Goal: Task Accomplishment & Management: Manage account settings

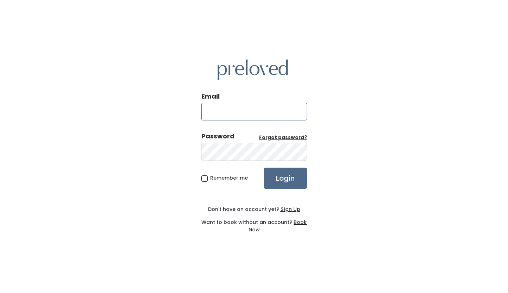
type input "[EMAIL_ADDRESS][DOMAIN_NAME]"
click at [285, 178] on input "Login" at bounding box center [285, 178] width 43 height 21
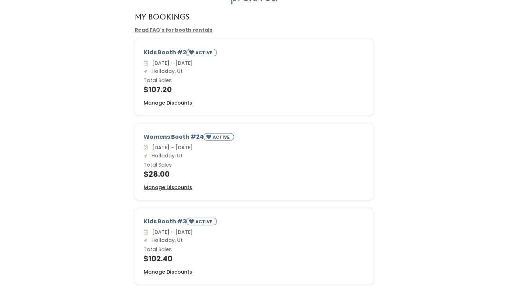
scroll to position [44, 0]
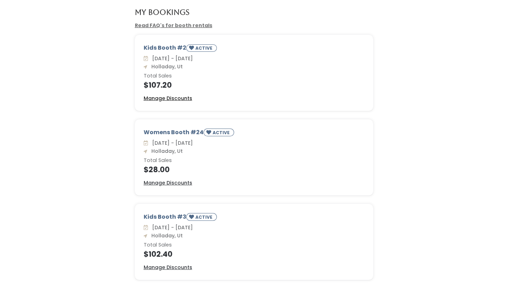
click at [161, 99] on u "Manage Discounts" at bounding box center [168, 98] width 49 height 7
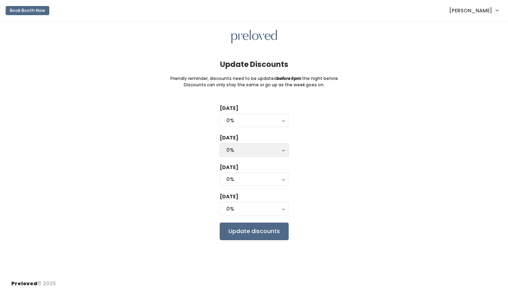
click at [243, 147] on div "0%" at bounding box center [254, 150] width 56 height 8
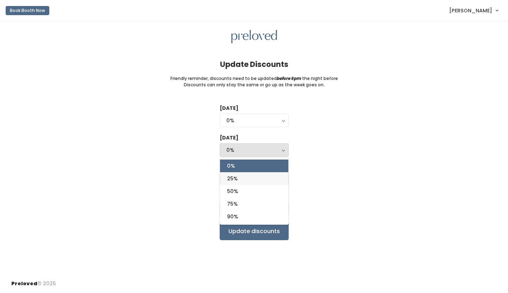
click at [241, 179] on link "25%" at bounding box center [254, 178] width 68 height 13
select select "25%"
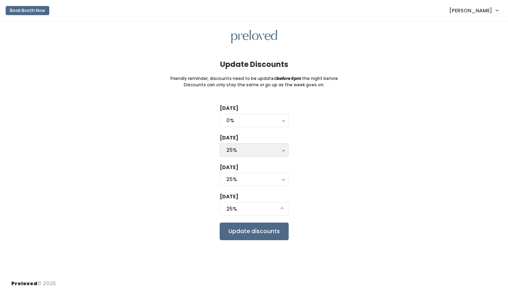
click at [250, 151] on div "25%" at bounding box center [254, 150] width 56 height 8
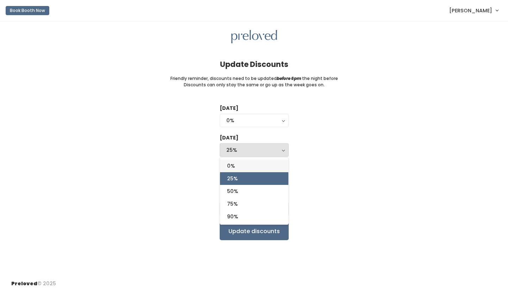
click at [246, 168] on link "0%" at bounding box center [254, 166] width 68 height 13
select select "0%"
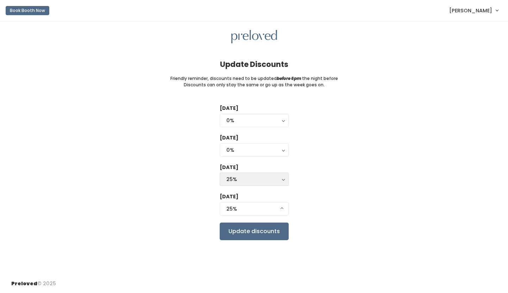
click at [246, 179] on div "25%" at bounding box center [254, 179] width 56 height 8
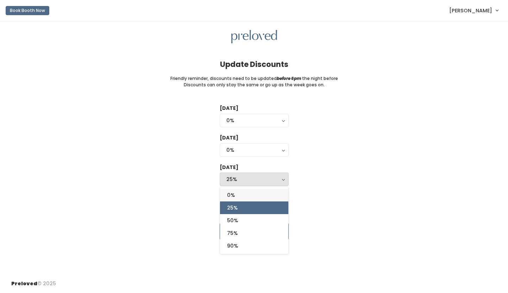
click at [245, 191] on link "0%" at bounding box center [254, 195] width 68 height 13
select select "0%"
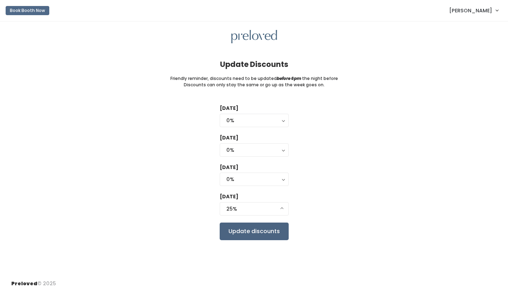
click at [237, 232] on input "Update discounts" at bounding box center [254, 232] width 69 height 18
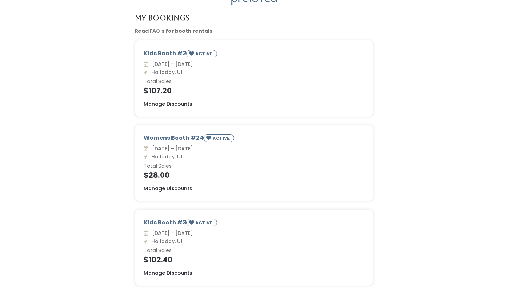
scroll to position [44, 0]
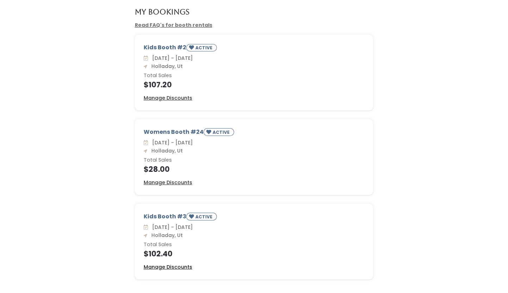
click at [152, 267] on u "Manage Discounts" at bounding box center [168, 266] width 49 height 7
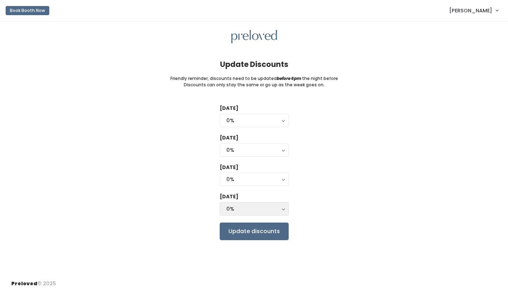
click at [233, 210] on div "0%" at bounding box center [254, 209] width 56 height 8
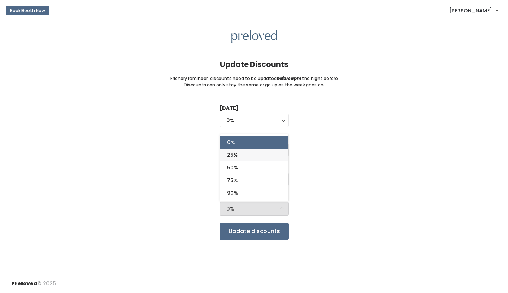
click at [247, 156] on link "25%" at bounding box center [254, 155] width 68 height 13
select select "25%"
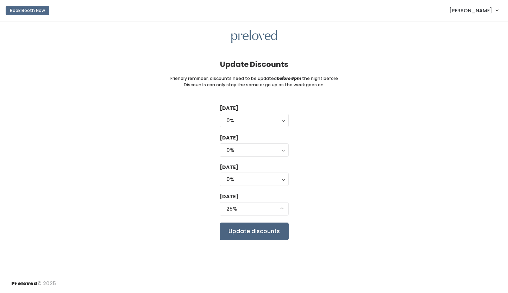
click at [243, 230] on input "Update discounts" at bounding box center [254, 232] width 69 height 18
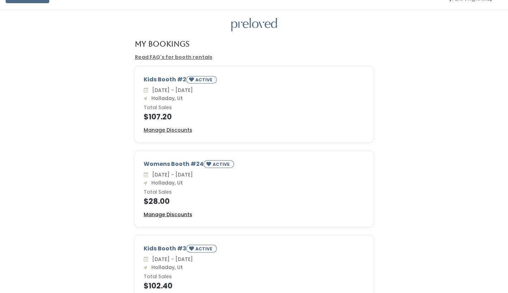
scroll to position [13, 0]
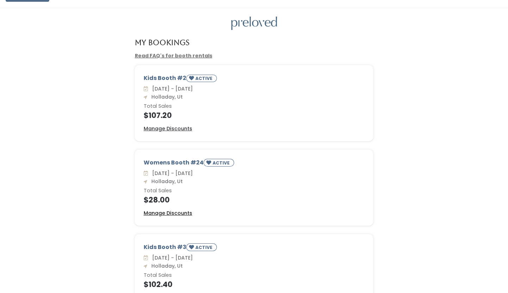
click at [161, 210] on u "Manage Discounts" at bounding box center [168, 213] width 49 height 7
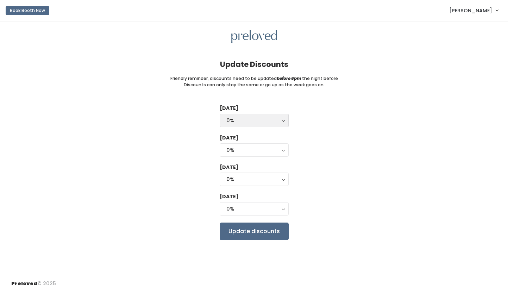
click at [258, 123] on div "0%" at bounding box center [254, 121] width 56 height 8
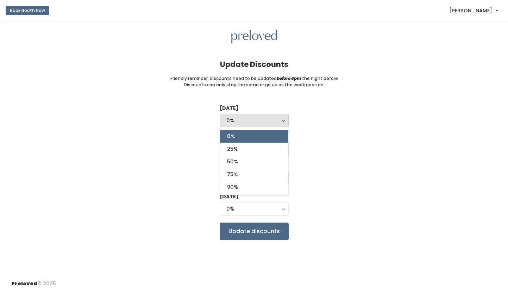
click at [205, 175] on div "Tuesday 0% 25% 50% 75% 90% 0% 0% 25% 50% 75% 90% Wednesday 0% 25% 50% 75% 90% 0…" at bounding box center [254, 172] width 486 height 135
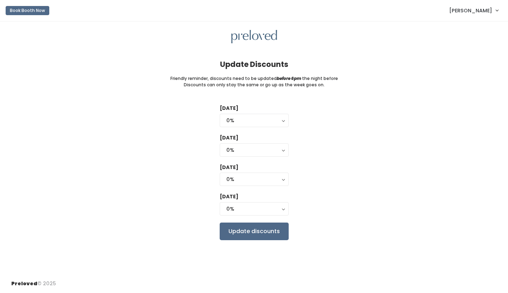
click at [238, 168] on label "Thursday" at bounding box center [229, 167] width 19 height 7
click at [244, 151] on div "0%" at bounding box center [254, 150] width 56 height 8
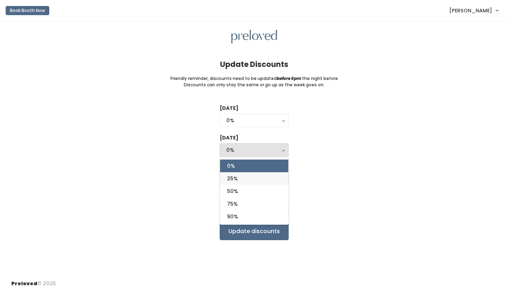
click at [238, 176] on span "25%" at bounding box center [232, 179] width 11 height 8
select select "25%"
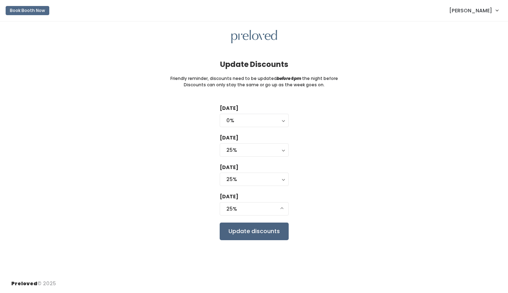
click at [242, 230] on input "Update discounts" at bounding box center [254, 232] width 69 height 18
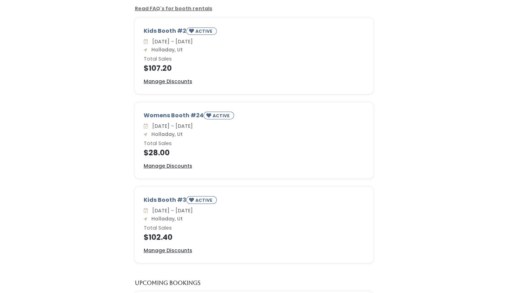
scroll to position [56, 0]
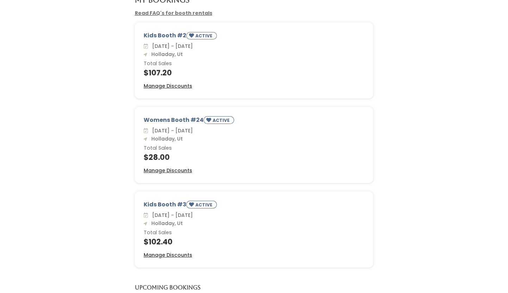
click at [170, 120] on div "Womens Booth #24 ACTIVE" at bounding box center [254, 121] width 221 height 11
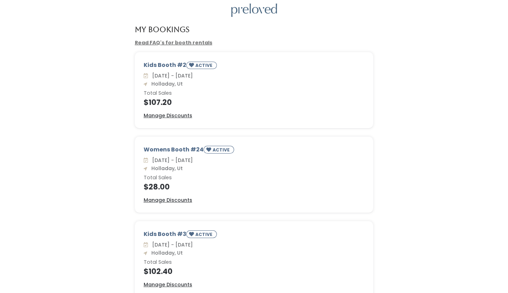
scroll to position [1, 0]
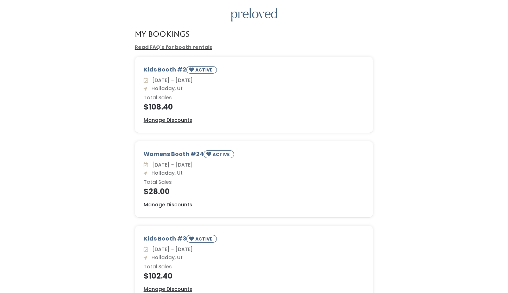
scroll to position [36, 0]
